Goal: Obtain resource: Obtain resource

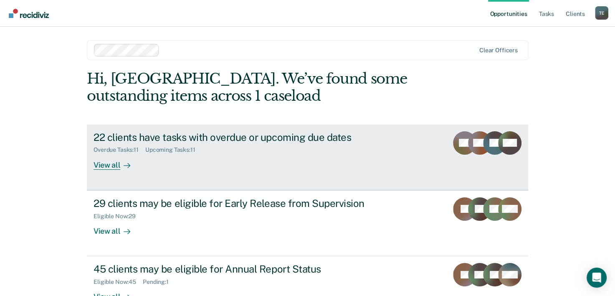
click at [249, 141] on div "22 clients have tasks with overdue or upcoming due dates" at bounding box center [240, 137] width 293 height 12
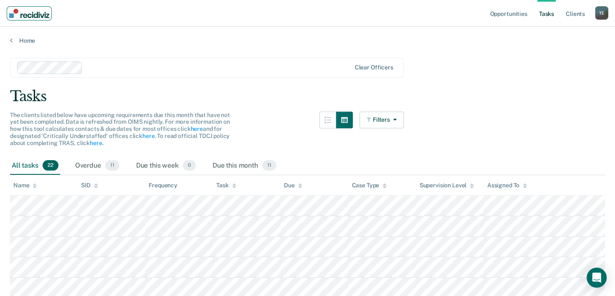
click at [25, 9] on img "Main navigation" at bounding box center [29, 13] width 40 height 9
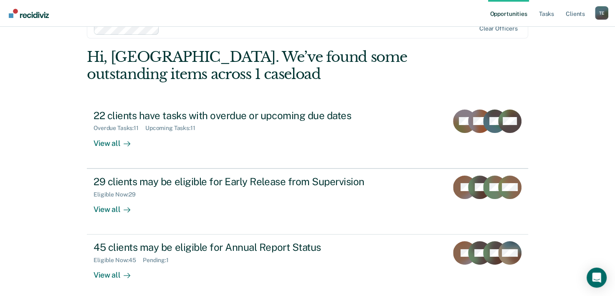
scroll to position [21, 0]
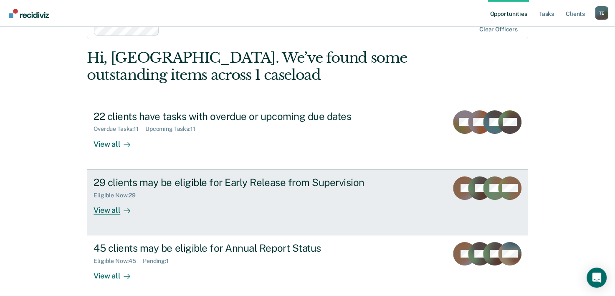
click at [383, 192] on div "Eligible Now : 29" at bounding box center [240, 193] width 293 height 10
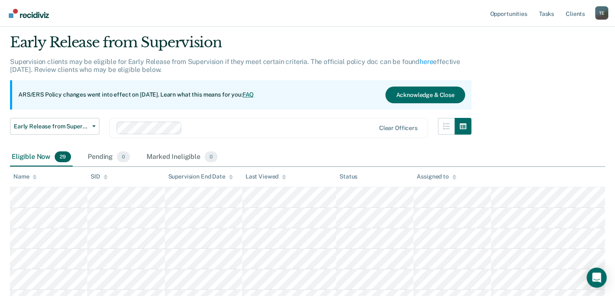
scroll to position [23, 0]
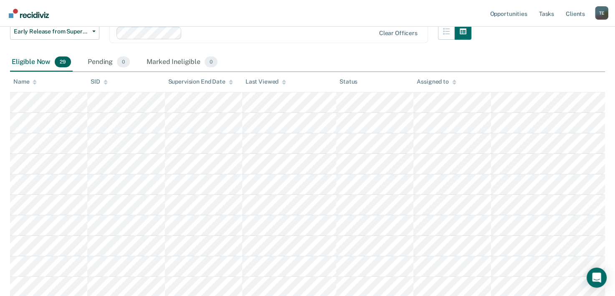
scroll to position [119, 0]
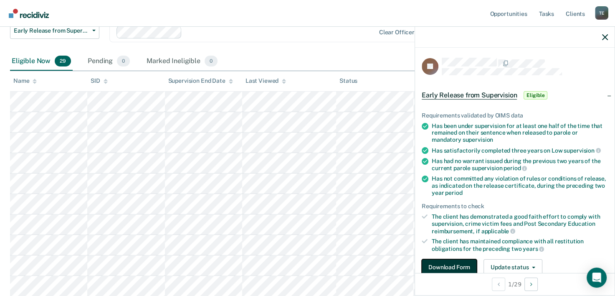
click at [443, 262] on button "Download Form" at bounding box center [449, 267] width 55 height 17
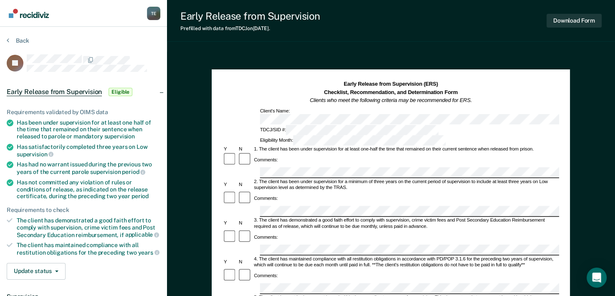
click at [305, 229] on div "Comments:" at bounding box center [391, 242] width 337 height 27
drag, startPoint x: 17, startPoint y: 121, endPoint x: 127, endPoint y: 125, distance: 110.0
click at [127, 125] on div "Has been under supervision for at least one half of the time that remained on t…" at bounding box center [89, 129] width 144 height 21
copy div "Has been under supervision for at least one half of the time that remained on t…"
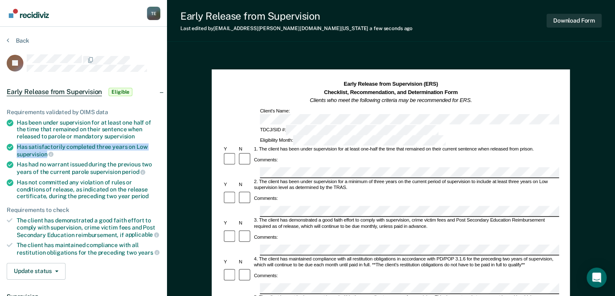
drag, startPoint x: 18, startPoint y: 145, endPoint x: 47, endPoint y: 153, distance: 30.5
click at [47, 153] on div "Has satisfactorily completed three years on Low supervision" at bounding box center [89, 150] width 144 height 14
copy div "Has satisfactorily completed three years on Low supervision"
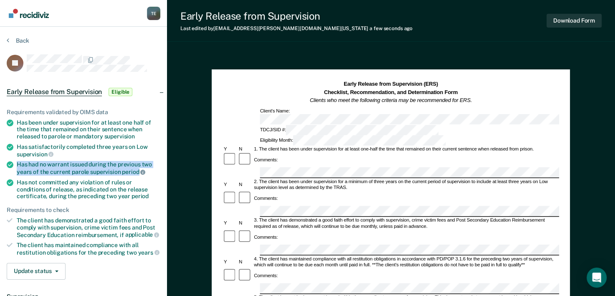
drag, startPoint x: 17, startPoint y: 161, endPoint x: 139, endPoint y: 171, distance: 122.3
click at [139, 171] on div "Has had no warrant issued during the previous two years of the current parole s…" at bounding box center [89, 168] width 144 height 14
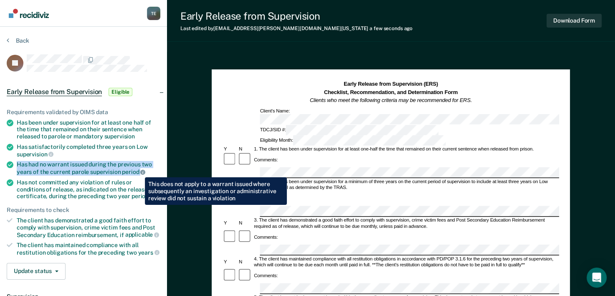
copy div "Has had no warrant issued during the previous two years of the current parole s…"
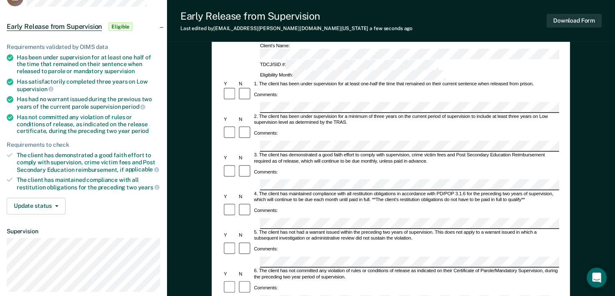
scroll to position [67, 0]
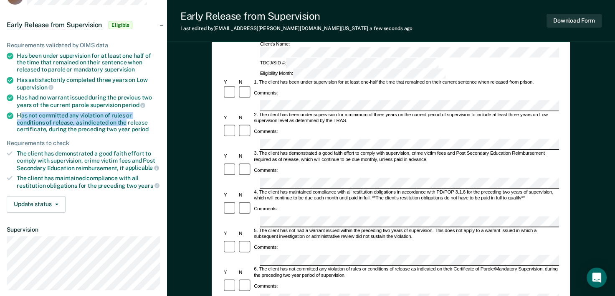
drag, startPoint x: 20, startPoint y: 111, endPoint x: 96, endPoint y: 122, distance: 77.2
click at [96, 122] on div "Has not committed any violation of rules or conditions of release, as indicated…" at bounding box center [89, 122] width 144 height 21
click at [20, 113] on div "Has not committed any violation of rules or conditions of release, as indicated…" at bounding box center [89, 122] width 144 height 21
click at [20, 112] on div "Has not committed any violation of rules or conditions of release, as indicated…" at bounding box center [89, 122] width 144 height 21
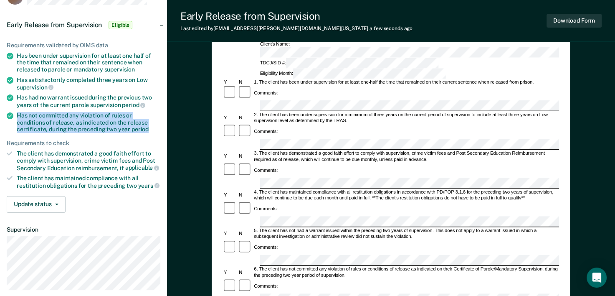
drag, startPoint x: 18, startPoint y: 110, endPoint x: 114, endPoint y: 126, distance: 97.7
click at [114, 126] on div "Has not committed any violation of rules or conditions of release, as indicated…" at bounding box center [89, 122] width 144 height 21
copy div "Has not committed any violation of rules or conditions of release, as indicated…"
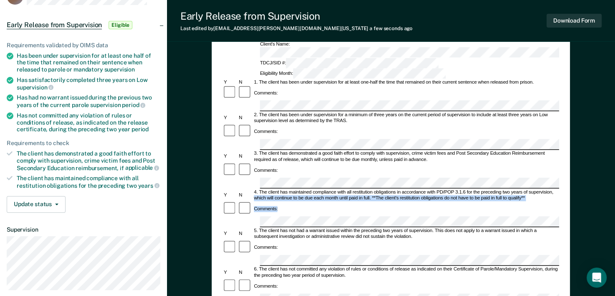
drag, startPoint x: 614, startPoint y: 107, endPoint x: 615, endPoint y: 97, distance: 9.6
click at [615, 97] on html "Looks like you’re using Internet Explorer 11. For faster loading and a better e…" at bounding box center [307, 81] width 615 height 296
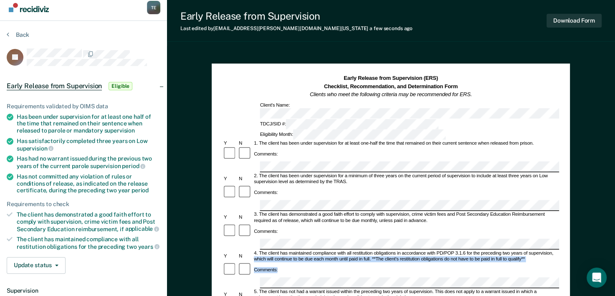
scroll to position [0, 0]
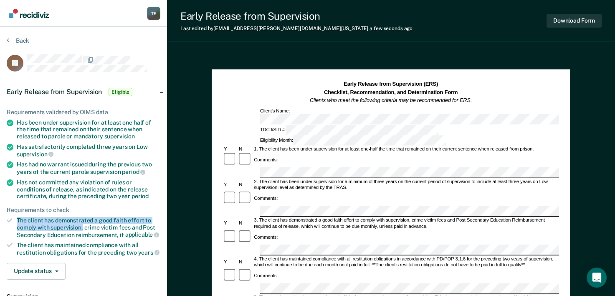
drag, startPoint x: 18, startPoint y: 218, endPoint x: 82, endPoint y: 227, distance: 65.0
click at [82, 227] on div "The client has demonstrated a good faith effort to comply with supervision, cri…" at bounding box center [89, 227] width 144 height 21
copy div "The client has demonstrated a good faith effort to comply with supervision,"
drag, startPoint x: 411, startPoint y: 182, endPoint x: 443, endPoint y: 183, distance: 31.8
click at [443, 218] on div "3. The client has demonstrated a good faith effort to comply with supervision, …" at bounding box center [406, 224] width 307 height 12
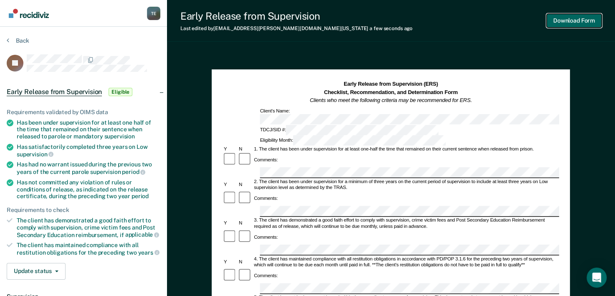
click at [585, 23] on button "Download Form" at bounding box center [574, 21] width 55 height 14
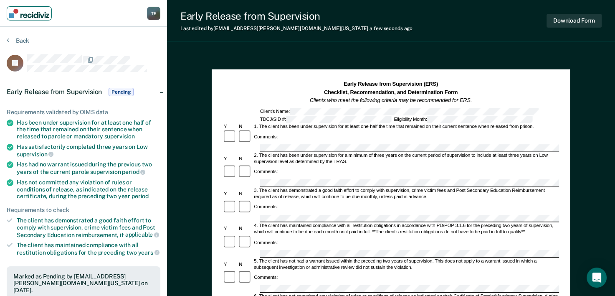
click at [38, 17] on img "Main navigation" at bounding box center [29, 13] width 40 height 9
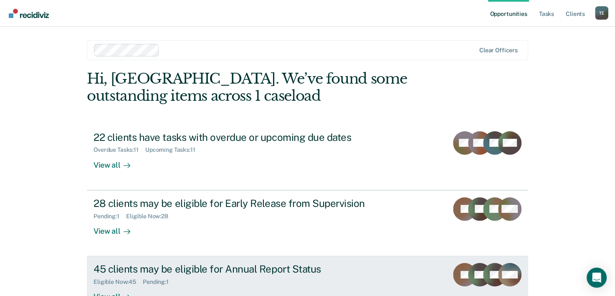
click at [235, 271] on div "45 clients may be eligible for Annual Report Status" at bounding box center [240, 269] width 293 height 12
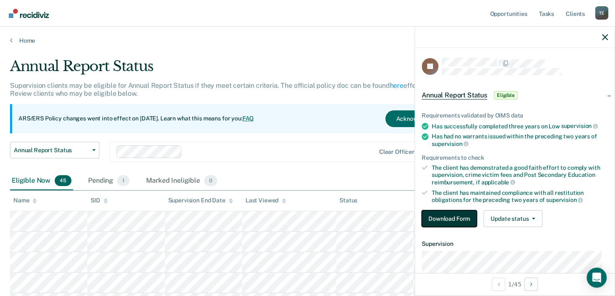
click at [439, 216] on button "Download Form" at bounding box center [449, 218] width 55 height 17
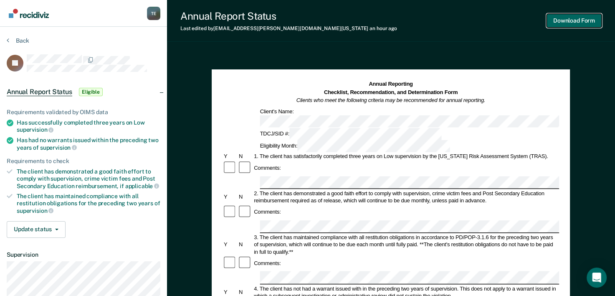
click at [576, 23] on button "Download Form" at bounding box center [574, 21] width 55 height 14
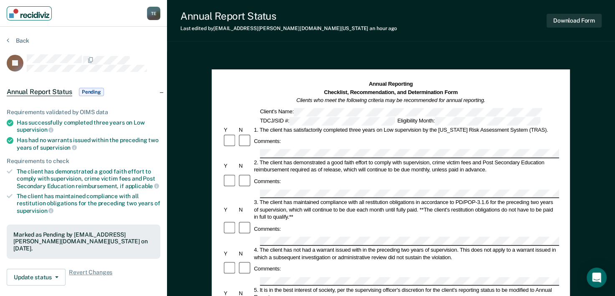
click at [28, 13] on img "Main navigation" at bounding box center [29, 13] width 40 height 9
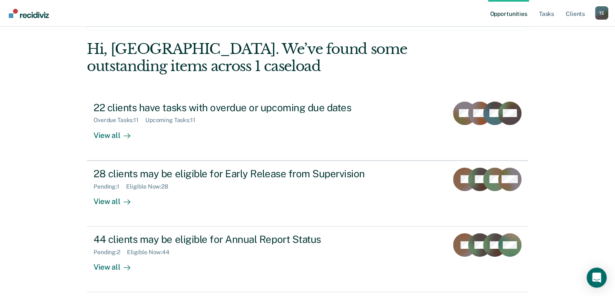
scroll to position [59, 0]
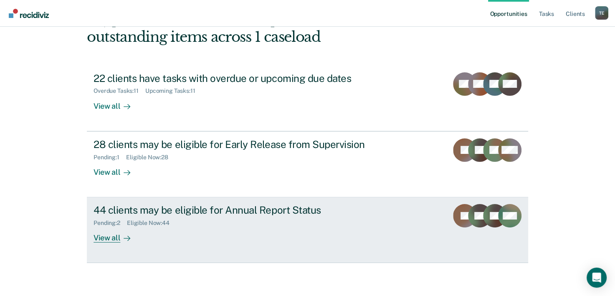
click at [236, 215] on div "44 clients may be eligible for Annual Report Status" at bounding box center [240, 210] width 293 height 12
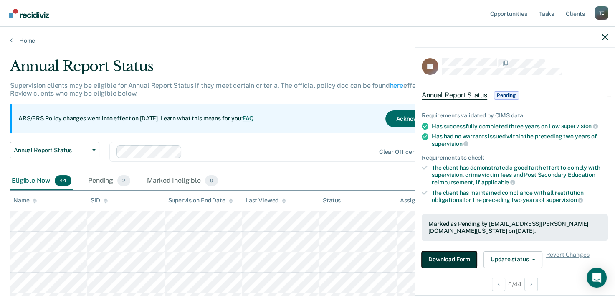
click at [453, 259] on button "Download Form" at bounding box center [449, 259] width 55 height 17
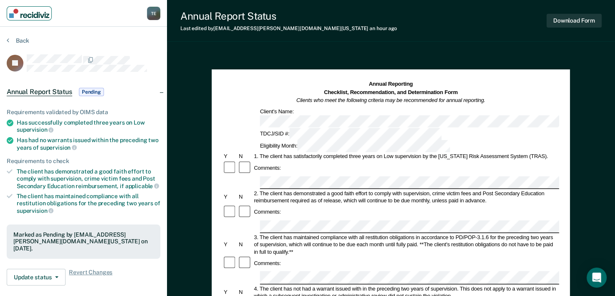
click at [30, 13] on img "Main navigation" at bounding box center [29, 13] width 40 height 9
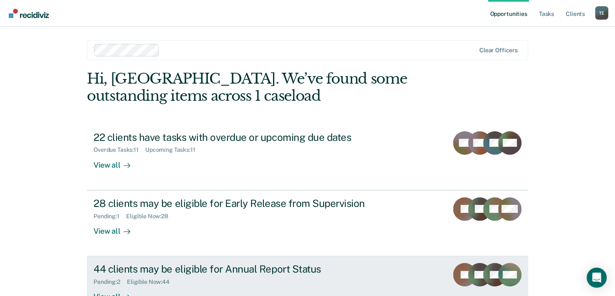
click at [185, 277] on div "Pending : 2 Eligible Now : 44" at bounding box center [240, 280] width 293 height 10
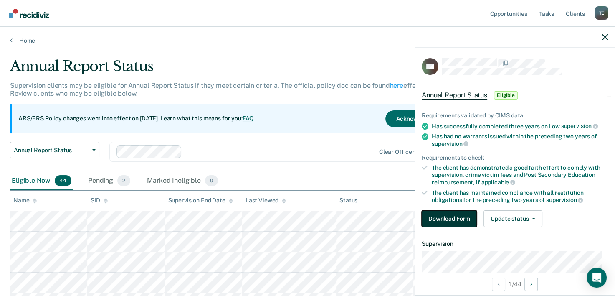
click at [454, 221] on button "Download Form" at bounding box center [449, 218] width 55 height 17
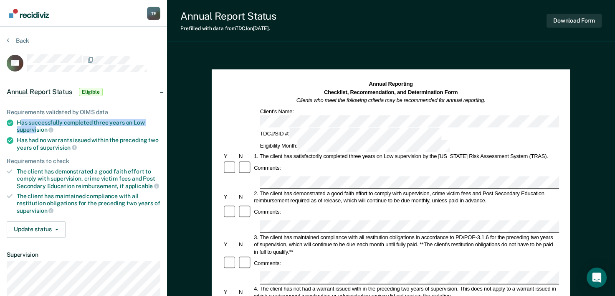
drag, startPoint x: 19, startPoint y: 121, endPoint x: 37, endPoint y: 126, distance: 18.6
click at [37, 126] on div "Has successfully completed three years on Low supervision" at bounding box center [89, 126] width 144 height 14
drag, startPoint x: 37, startPoint y: 126, endPoint x: 47, endPoint y: 125, distance: 10.0
click at [47, 125] on div "Has successfully completed three years on Low supervision" at bounding box center [89, 126] width 144 height 14
copy div "Has successfully completed three years on Low supervision"
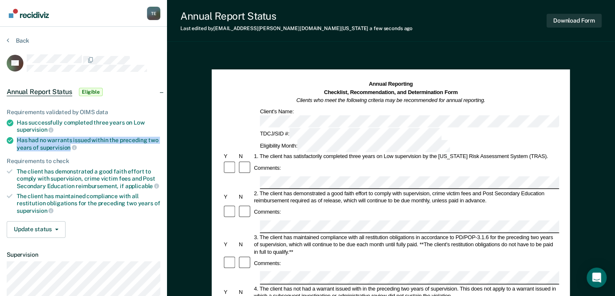
drag, startPoint x: 17, startPoint y: 135, endPoint x: 69, endPoint y: 145, distance: 53.6
click at [69, 145] on div "Has had no warrants issued within the preceding two years of supervision" at bounding box center [89, 144] width 144 height 14
copy div "Has had no warrants issued within the preceding two years of supervision"
click at [280, 205] on div "Comments:" at bounding box center [391, 212] width 337 height 15
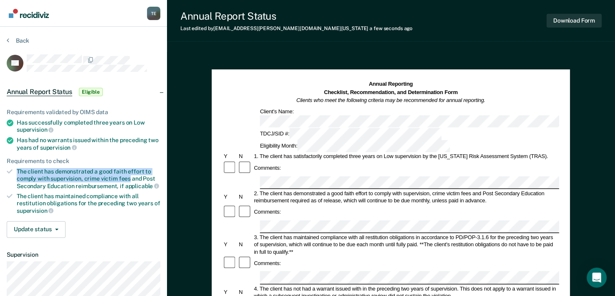
drag, startPoint x: 14, startPoint y: 168, endPoint x: 129, endPoint y: 175, distance: 115.1
click at [129, 175] on li "The client has demonstrated a good faith effort to comply with supervision, cri…" at bounding box center [84, 178] width 154 height 21
copy div "The client has demonstrated a good faith effort to comply with supervision, cri…"
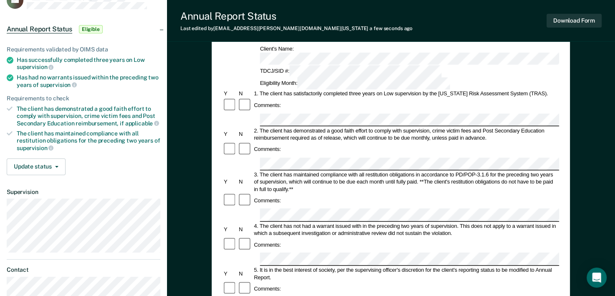
scroll to position [50, 0]
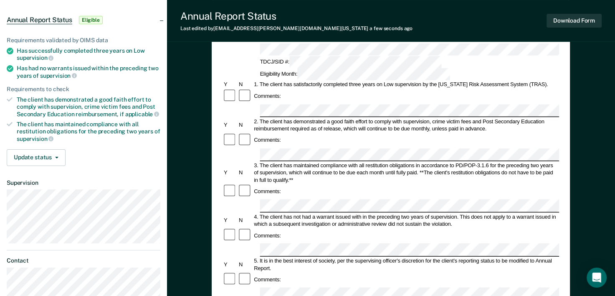
scroll to position [72, 0]
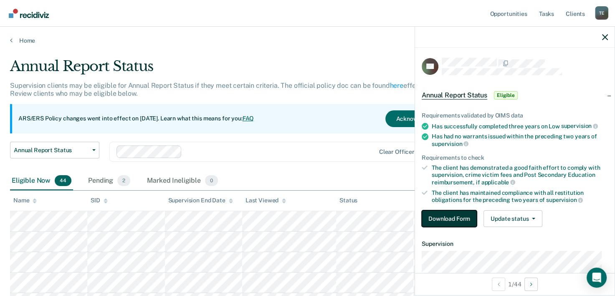
click at [454, 210] on button "Download Form" at bounding box center [449, 218] width 55 height 17
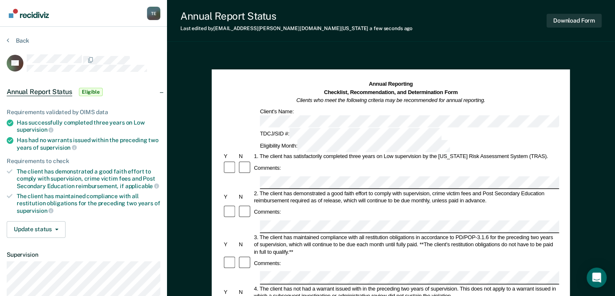
click at [576, 19] on button "Download Form" at bounding box center [574, 21] width 55 height 14
